Goal: Information Seeking & Learning: Learn about a topic

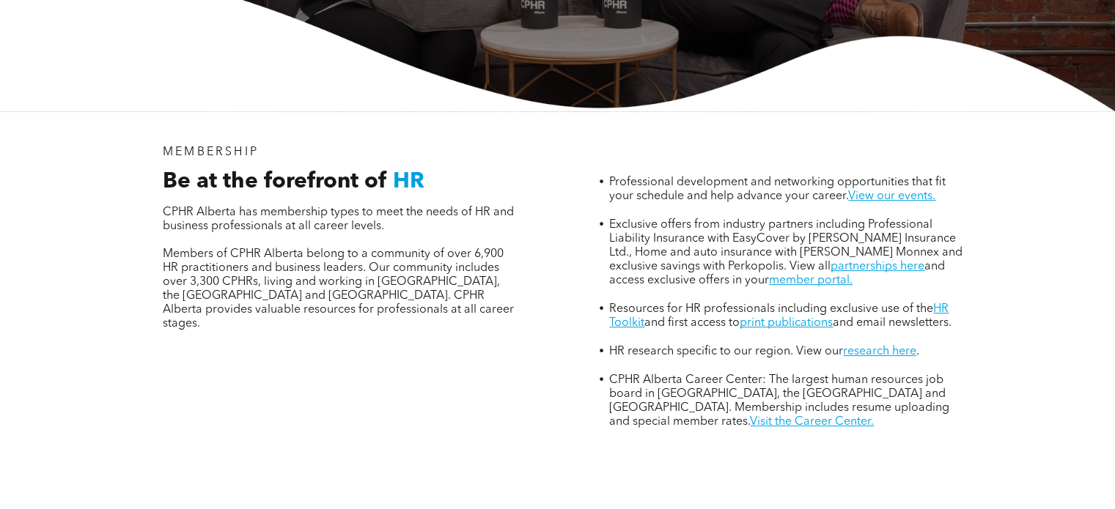
scroll to position [440, 0]
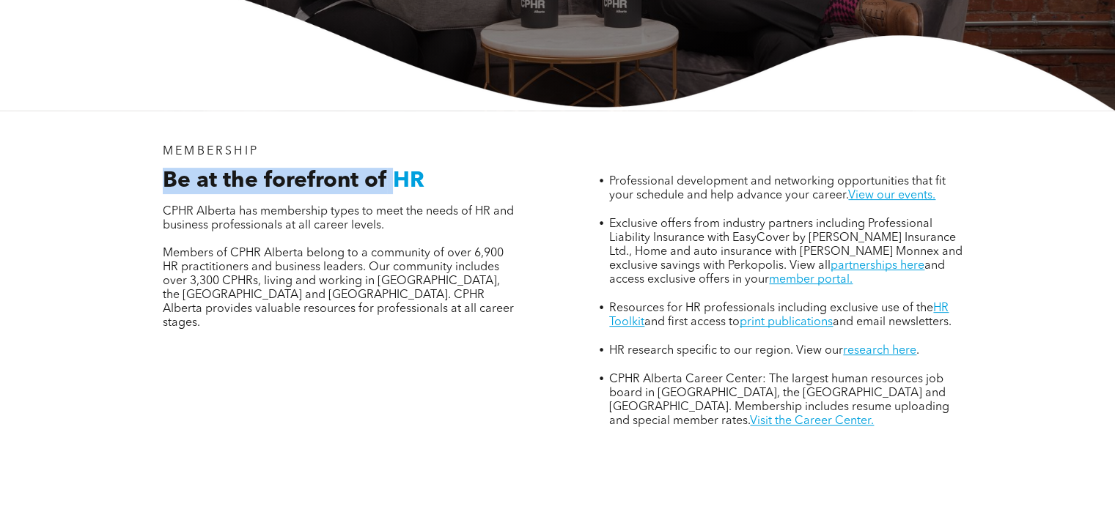
drag, startPoint x: 161, startPoint y: 119, endPoint x: 395, endPoint y: 117, distance: 233.8
click at [395, 168] on div "Be at the forefront of HR CPHR Alberta has membership types to meet the needs o…" at bounding box center [340, 262] width 377 height 188
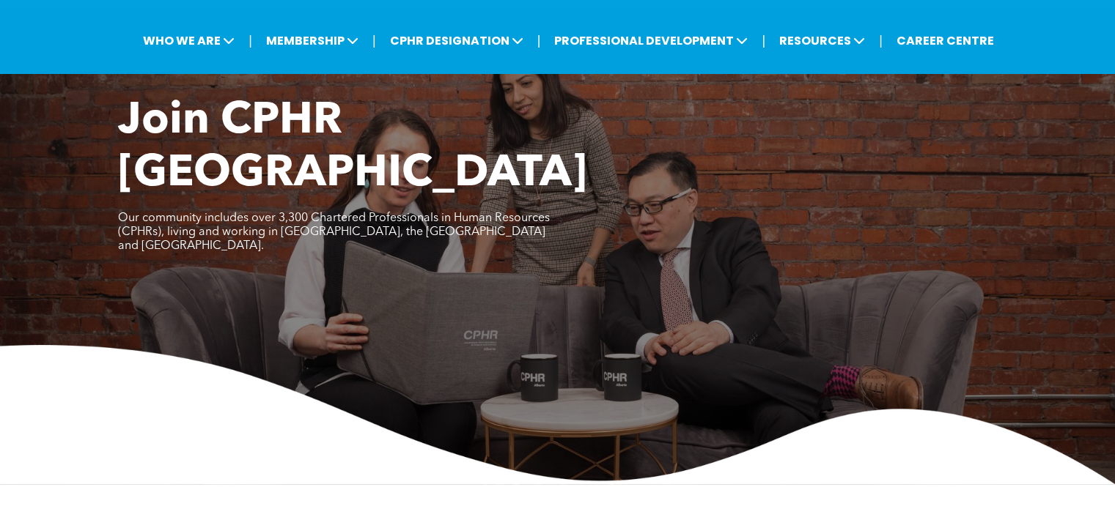
scroll to position [0, 0]
